Goal: Task Accomplishment & Management: Complete application form

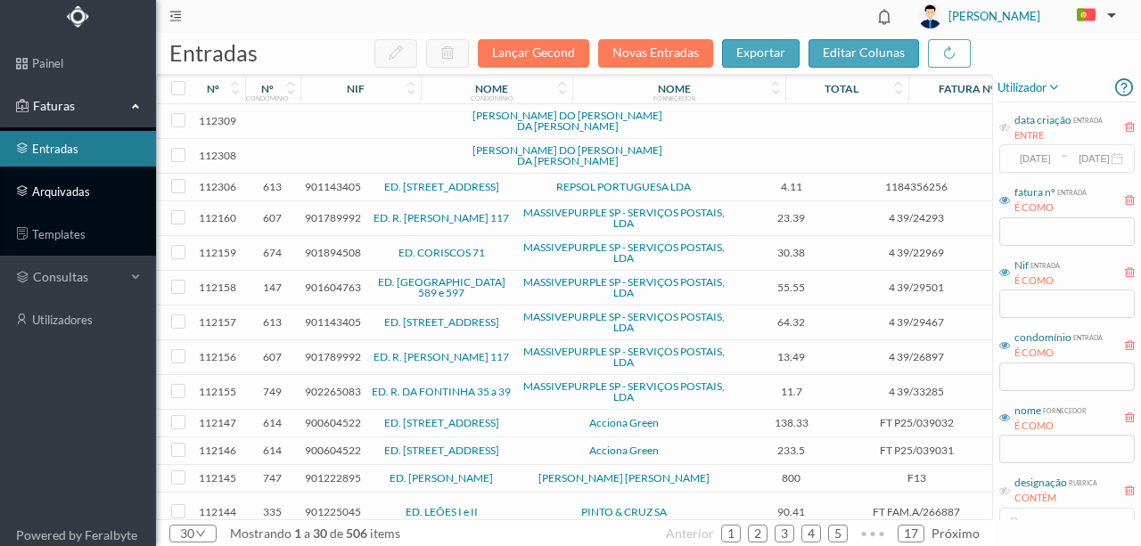
click at [78, 193] on link "arquivadas" at bounding box center [78, 192] width 156 height 36
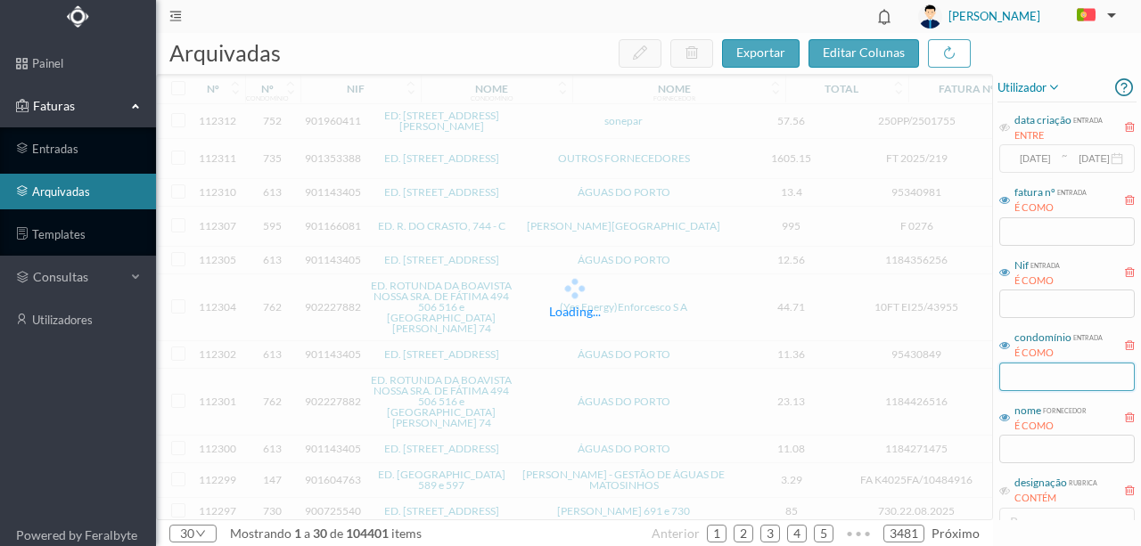
click at [1019, 379] on input "text" at bounding box center [1066, 377] width 135 height 29
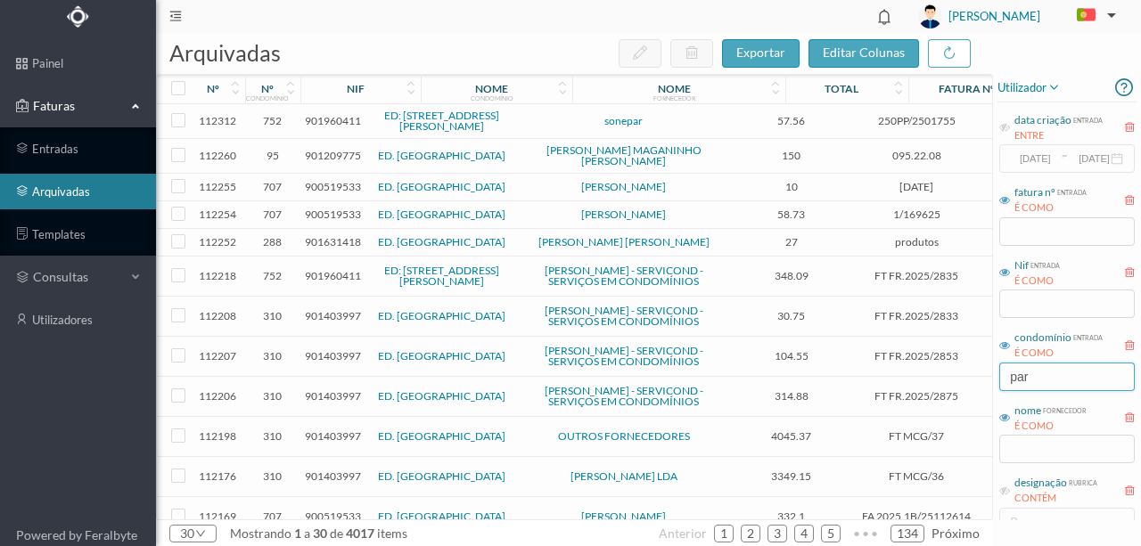
scroll to position [178, 0]
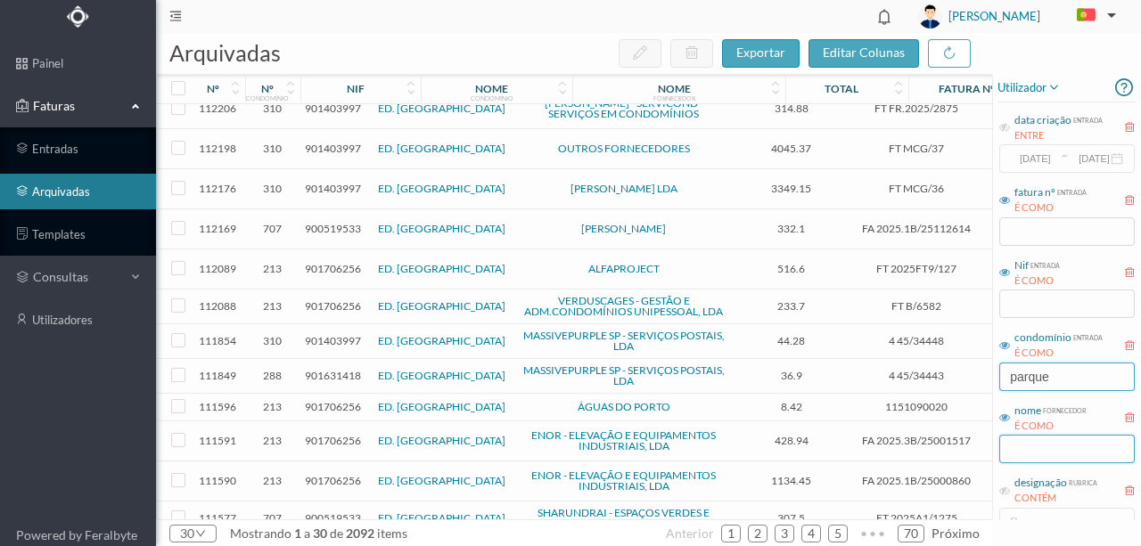
type input "parque"
click at [1023, 446] on input "text" at bounding box center [1066, 449] width 135 height 29
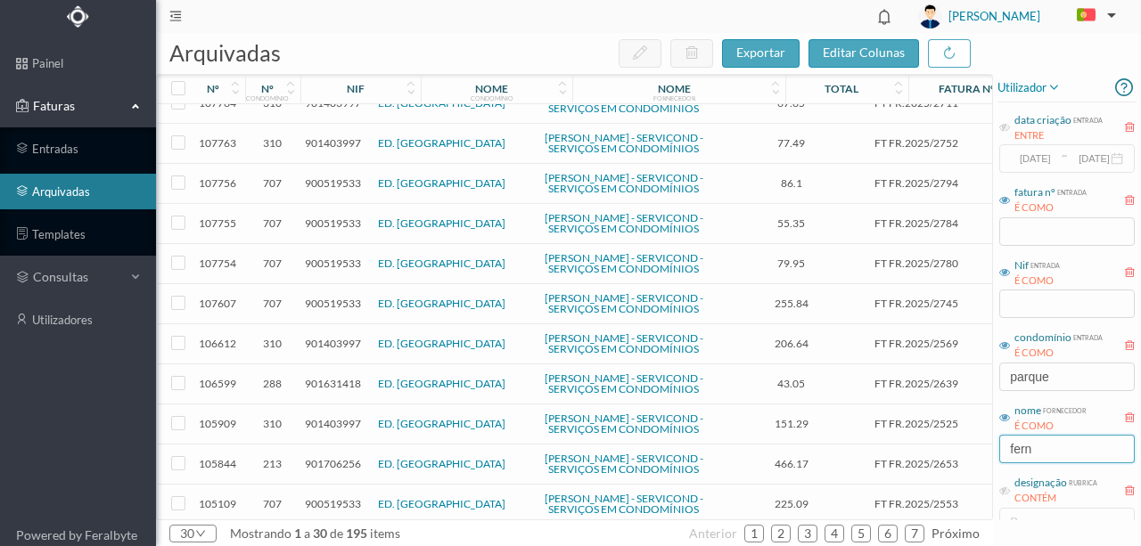
scroll to position [0, 0]
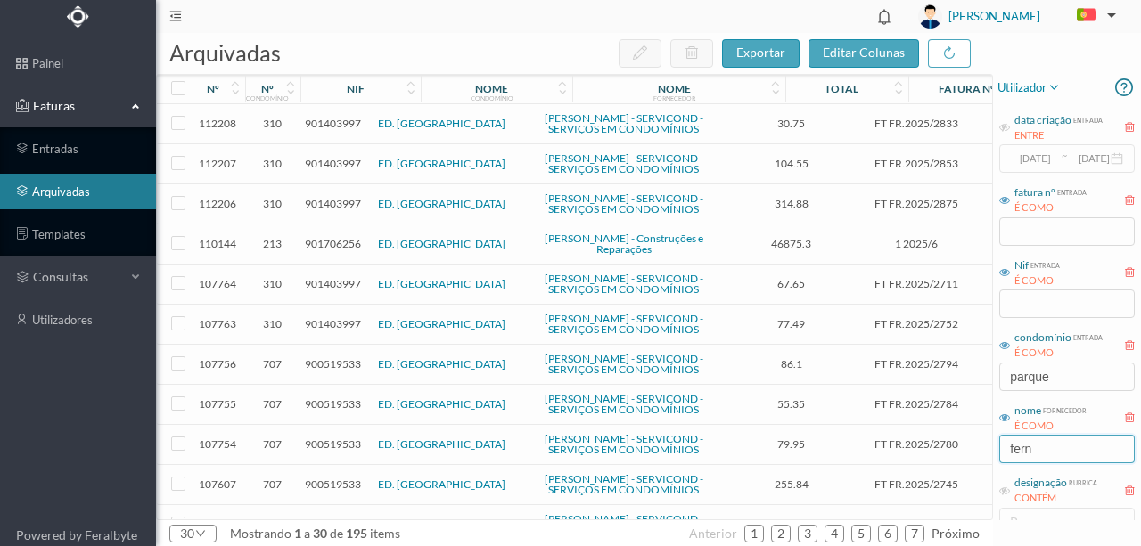
type input "fern"
click at [325, 250] on span "901706256" at bounding box center [333, 243] width 56 height 13
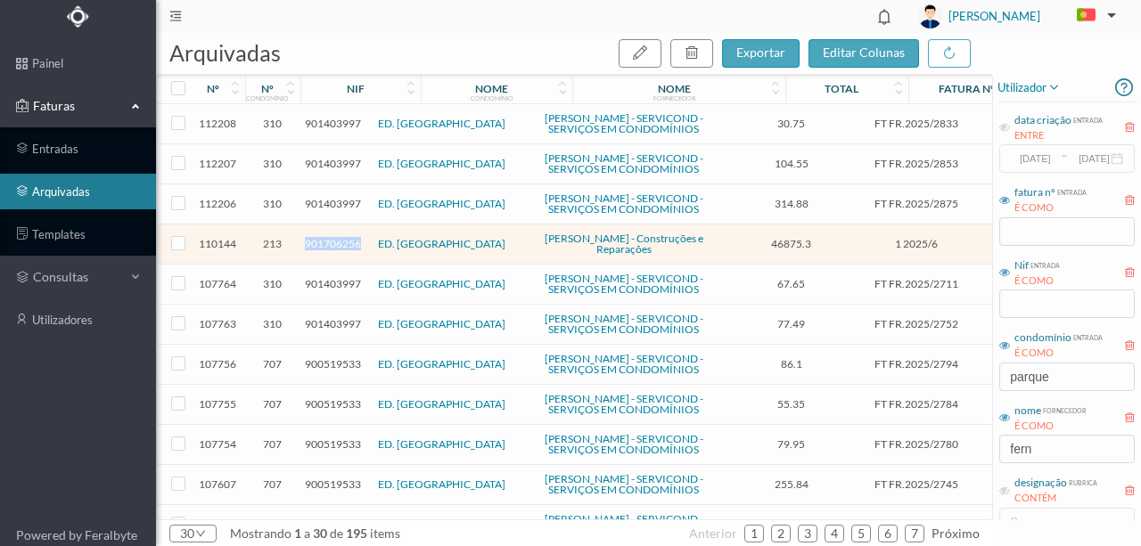
click at [325, 250] on span "901706256" at bounding box center [333, 243] width 56 height 13
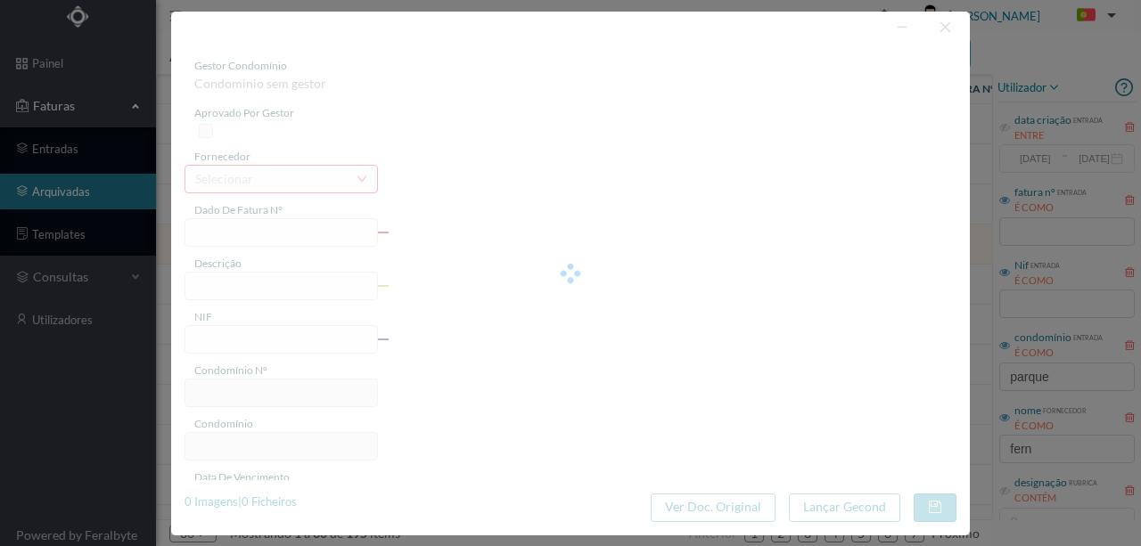
type input "1 2025/6"
type input "Serviço de isolamento e vedação de água"
type input "901706256"
type input "[DATE]"
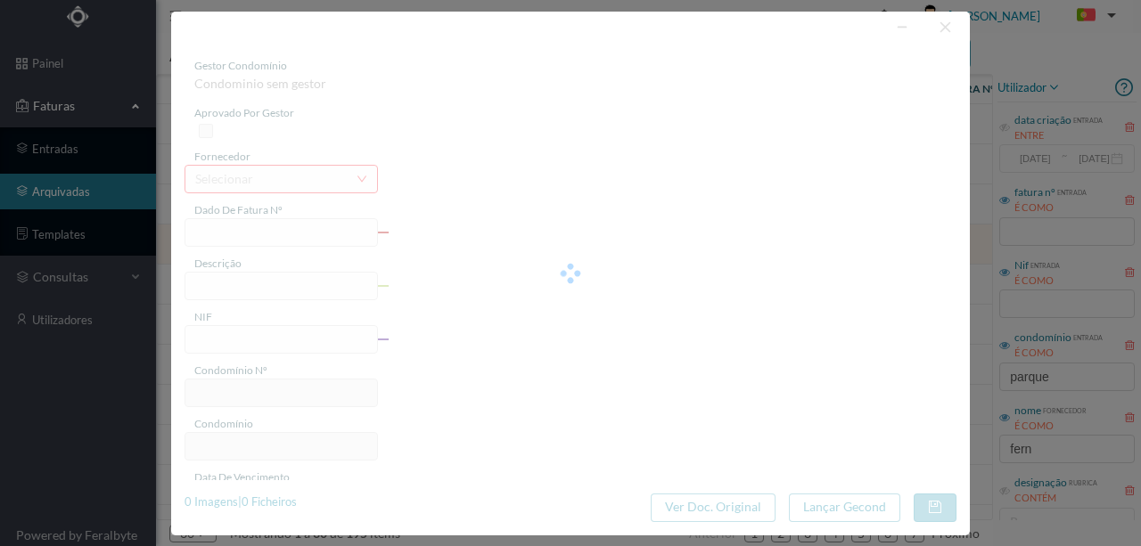
type input "46875.30"
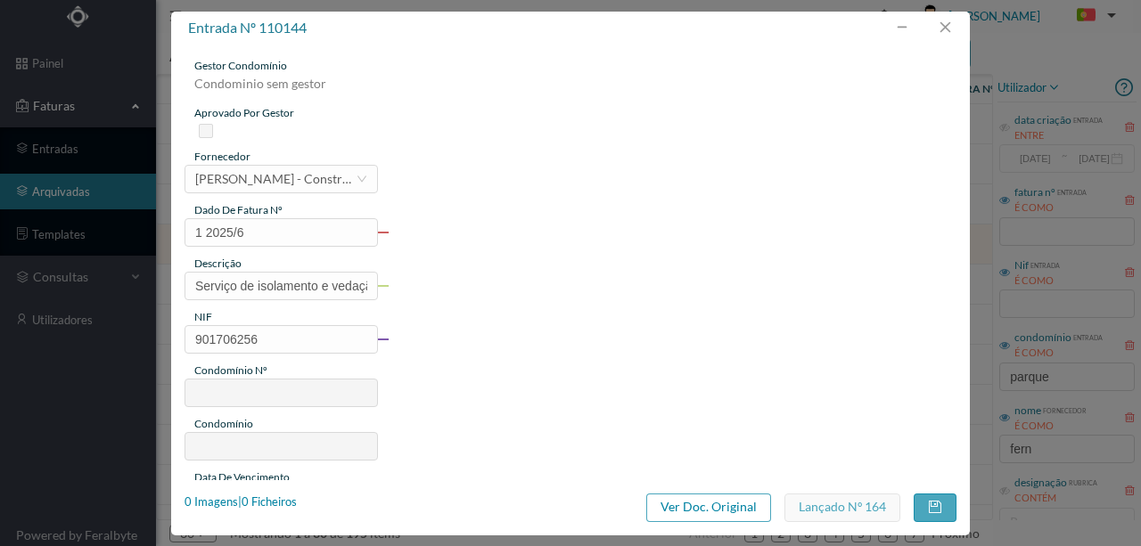
type input "213"
type input "ED. [GEOGRAPHIC_DATA]"
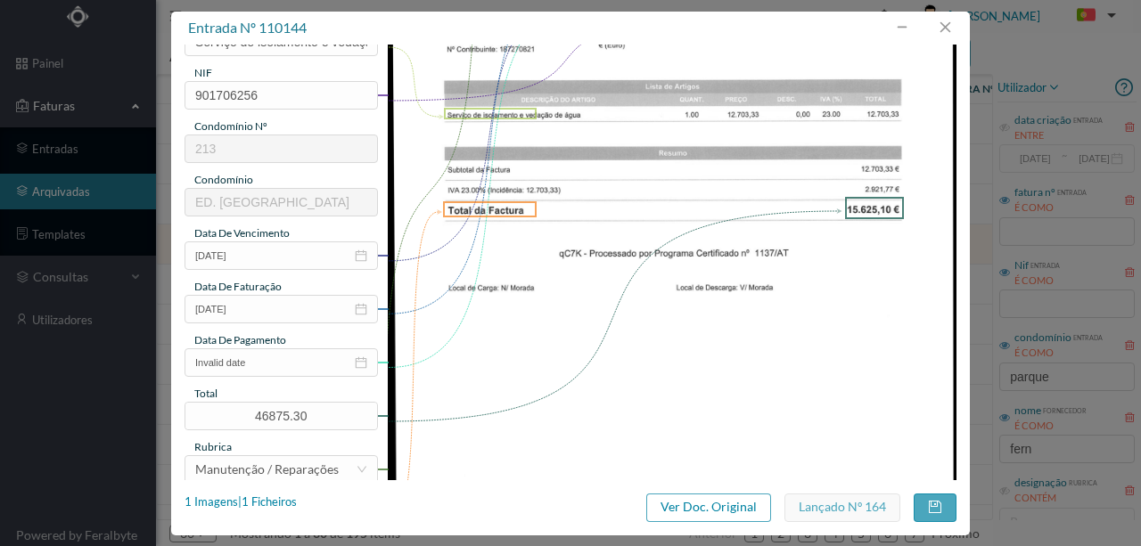
scroll to position [362, 0]
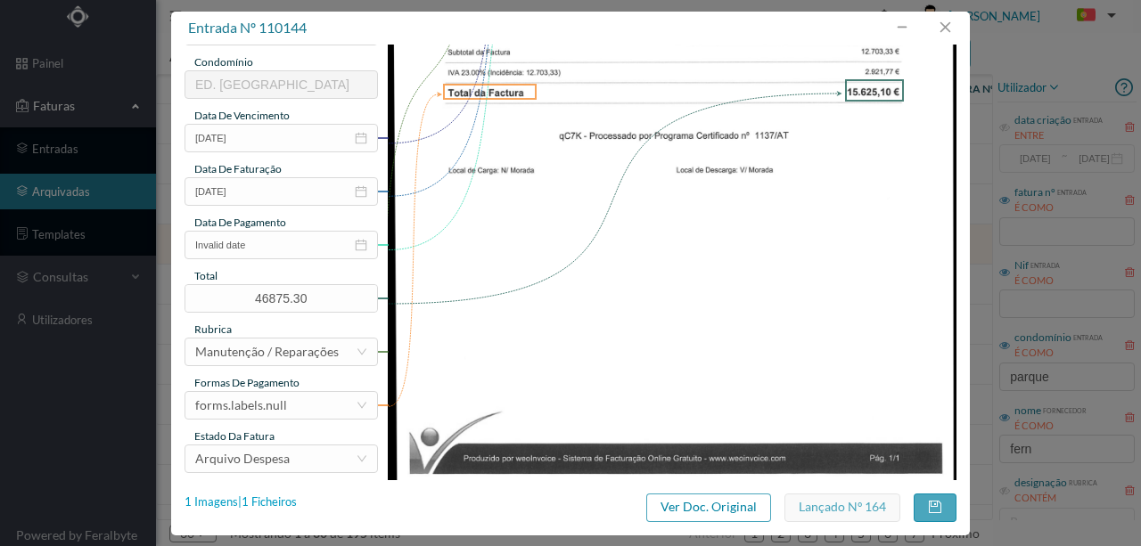
click at [284, 504] on div "1 Imagens | 1 Ficheiros" at bounding box center [241, 503] width 112 height 18
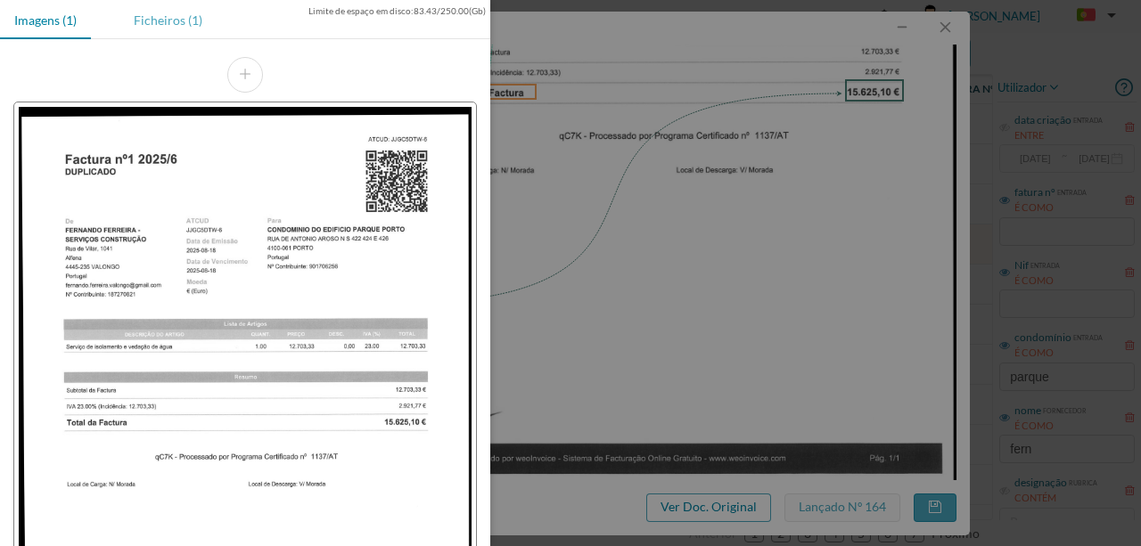
click at [162, 27] on div "Ficheiros (1)" at bounding box center [167, 20] width 97 height 40
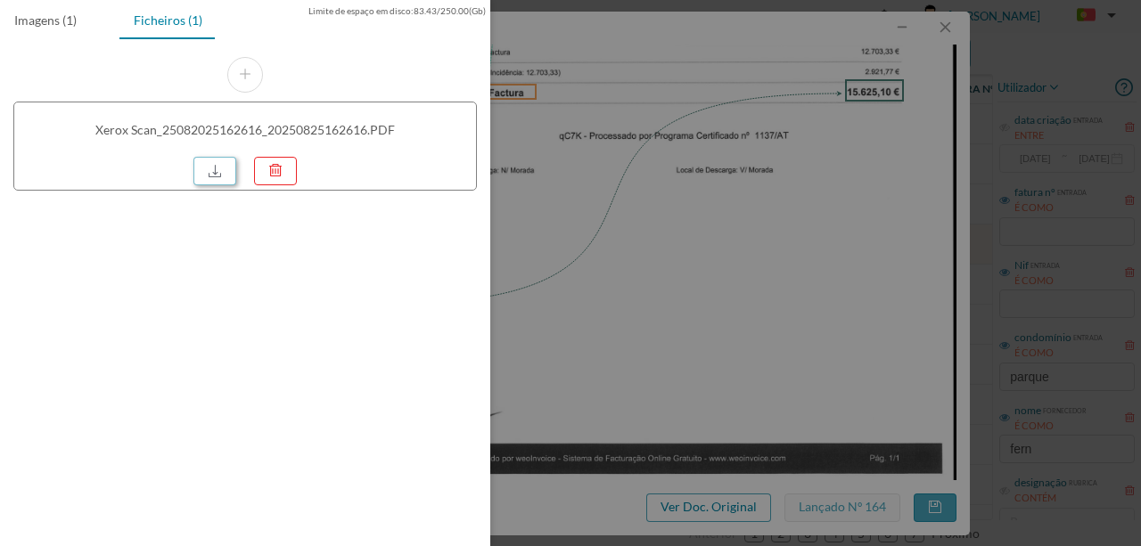
click at [217, 169] on link at bounding box center [214, 171] width 43 height 29
click at [587, 303] on div at bounding box center [570, 273] width 1141 height 546
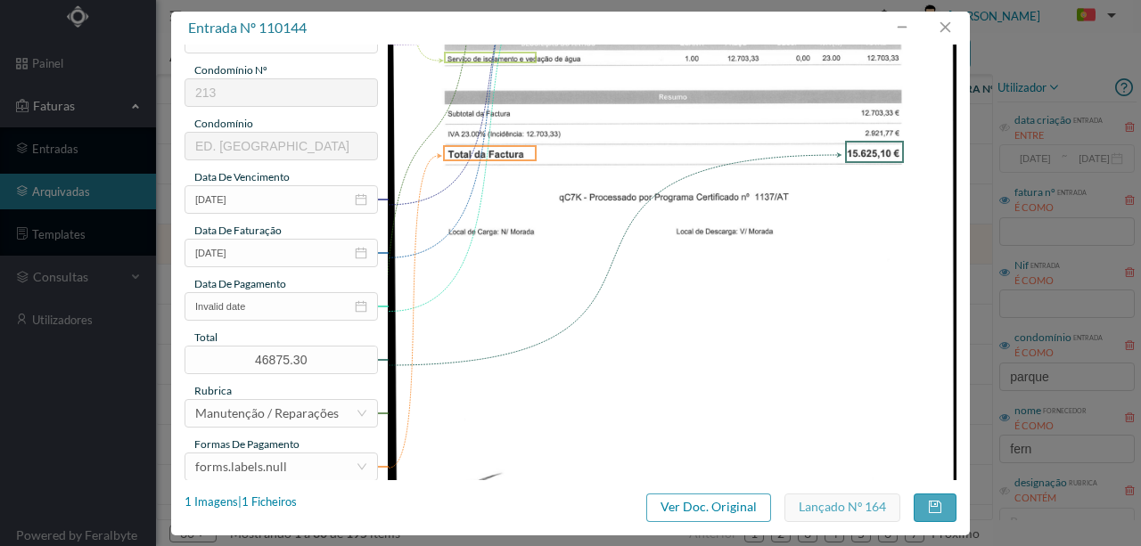
scroll to position [243, 0]
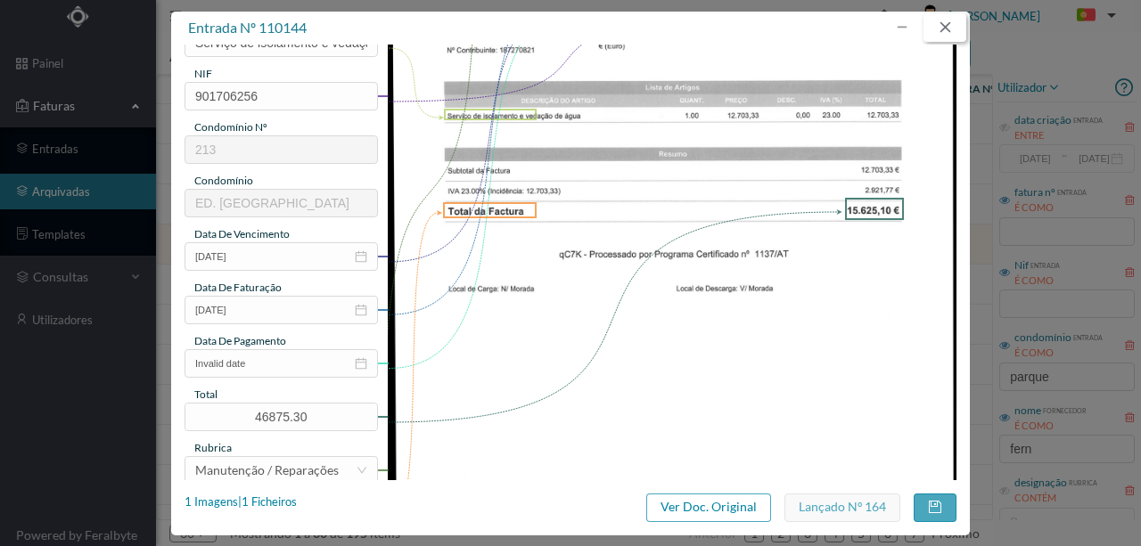
click at [954, 21] on button "button" at bounding box center [945, 27] width 43 height 29
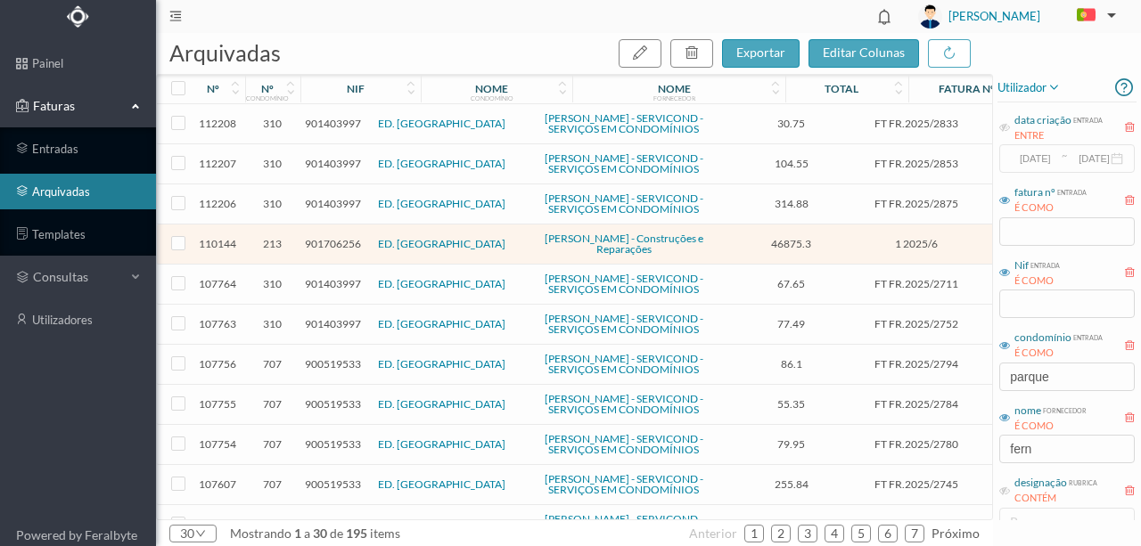
click at [324, 250] on span "901706256" at bounding box center [333, 243] width 56 height 13
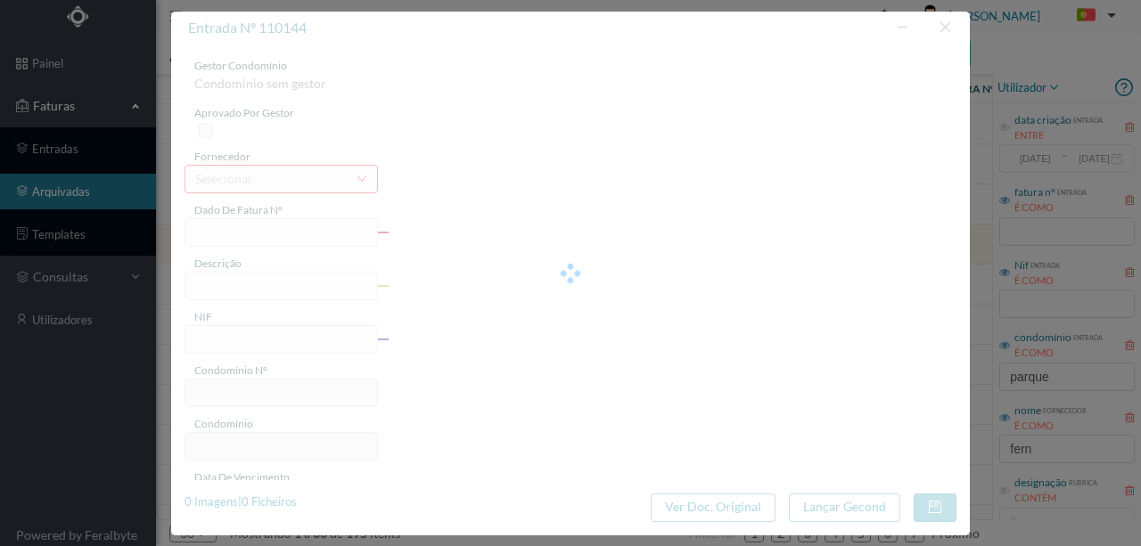
type input "1 2025/6"
type input "Serviço de isolamento e vedação de água"
type input "901706256"
type input "[DATE]"
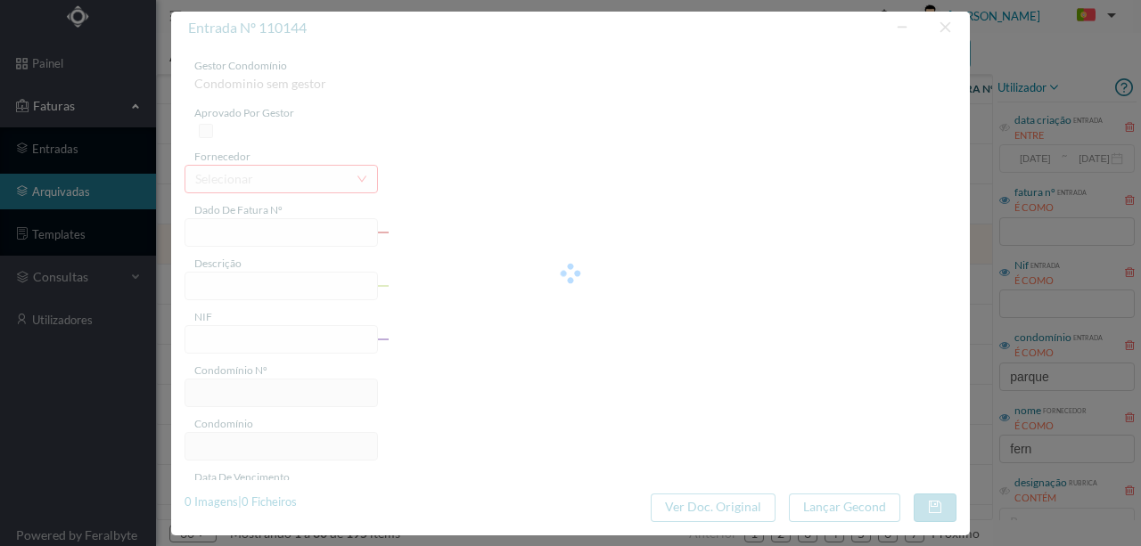
type input "46875.30"
type input "213"
type input "ED. [GEOGRAPHIC_DATA]"
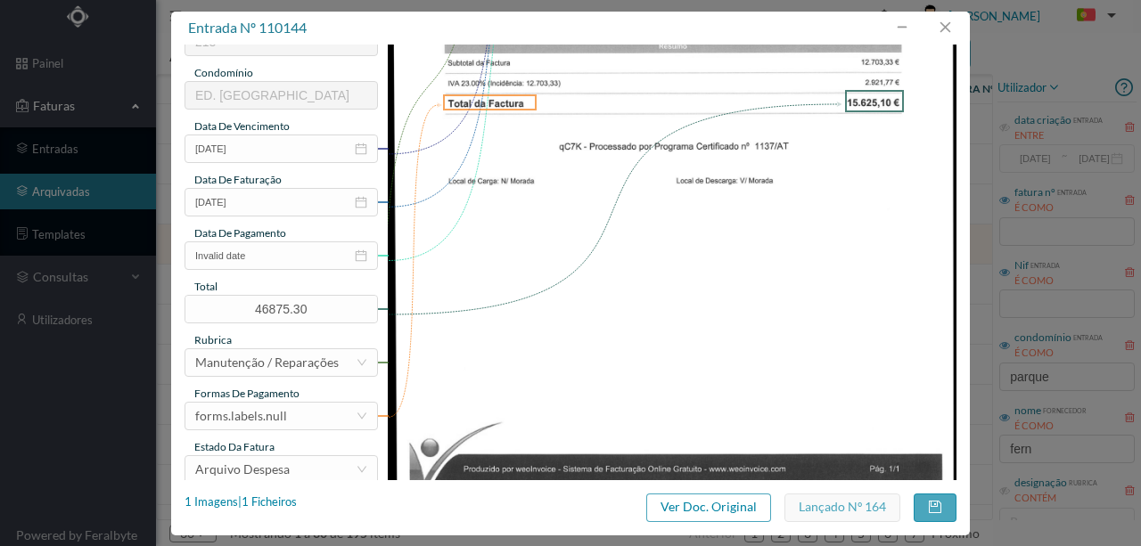
scroll to position [357, 0]
